Goal: Task Accomplishment & Management: Manage account settings

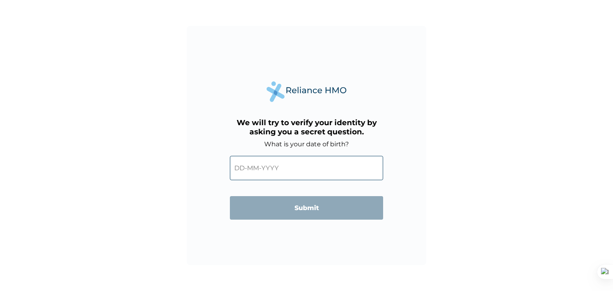
click at [349, 181] on div "‹ [DATE]-[DATE] › 2019 2020 2021 2022 2023 2024 2025 2026 2027 2028 2029 2030" at bounding box center [306, 166] width 153 height 36
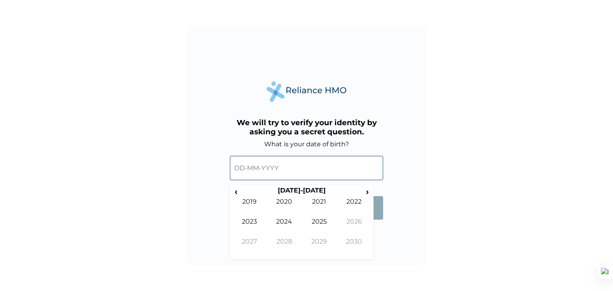
click at [342, 174] on input "text" at bounding box center [306, 168] width 153 height 24
click at [241, 191] on th "[DATE]-[DATE]" at bounding box center [301, 192] width 123 height 11
click at [235, 192] on span "‹" at bounding box center [236, 192] width 8 height 10
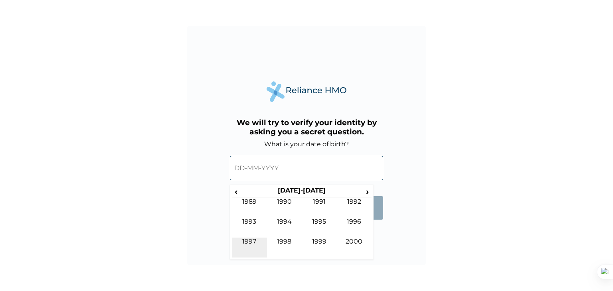
click at [254, 244] on td "1997" at bounding box center [249, 248] width 35 height 20
click at [256, 227] on td "May" at bounding box center [249, 228] width 35 height 20
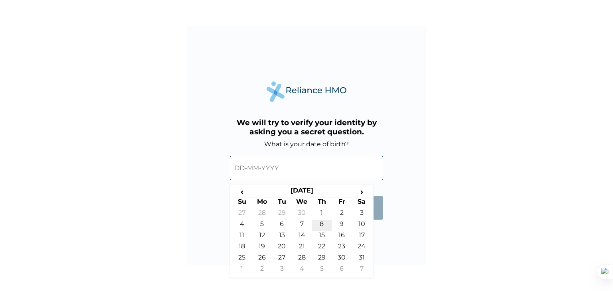
click at [320, 222] on td "8" at bounding box center [322, 225] width 20 height 11
type input "[DATE]"
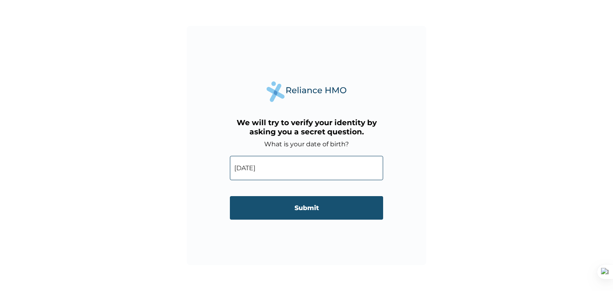
click at [302, 213] on input "Submit" at bounding box center [306, 208] width 153 height 24
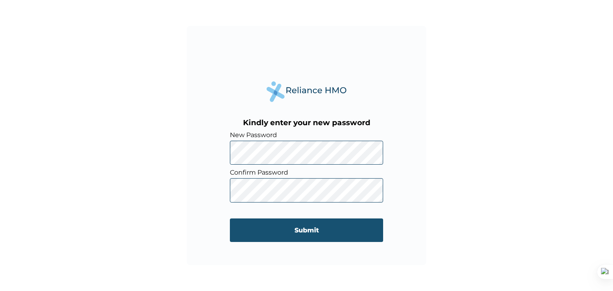
click at [289, 227] on input "Submit" at bounding box center [306, 231] width 153 height 24
